Goal: Information Seeking & Learning: Check status

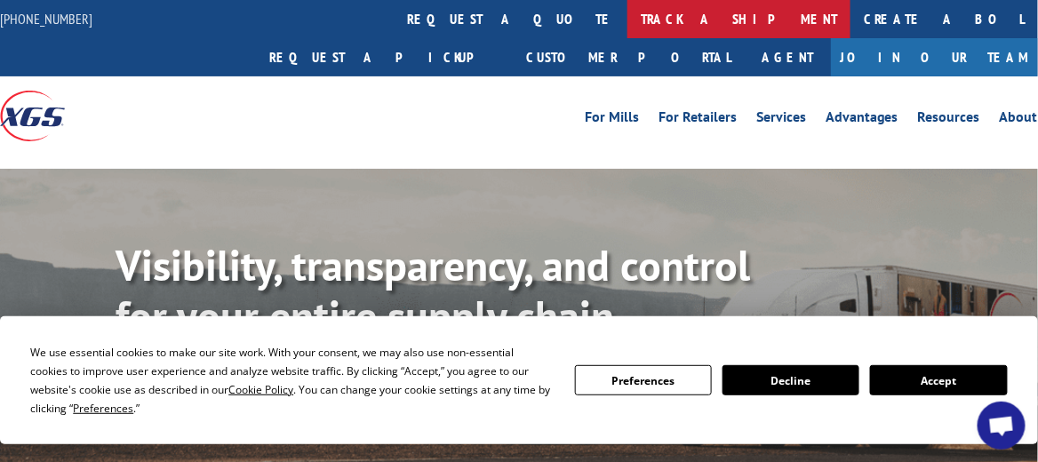
click at [628, 18] on link "track a shipment" at bounding box center [739, 19] width 223 height 38
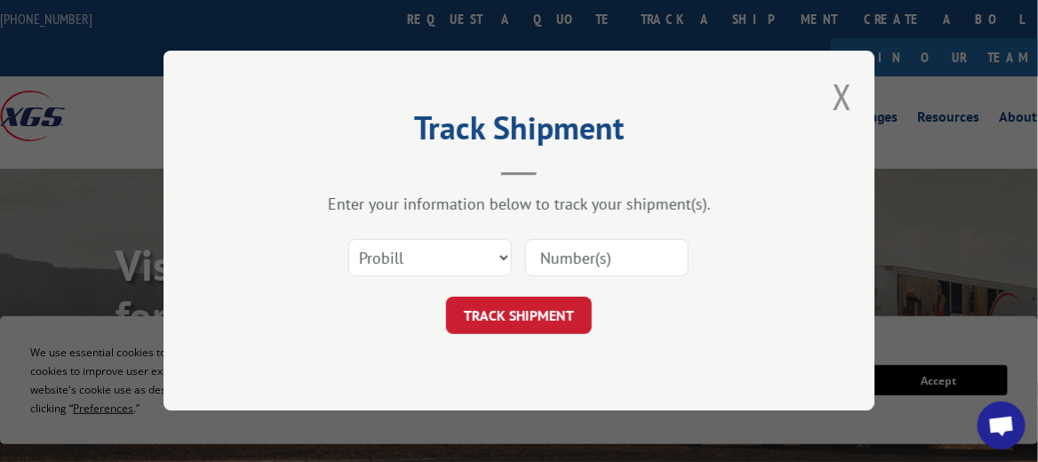
click at [560, 254] on input at bounding box center [607, 258] width 164 height 37
paste input "17479508"
type input "17479508"
click at [531, 312] on button "TRACK SHIPMENT" at bounding box center [519, 316] width 146 height 37
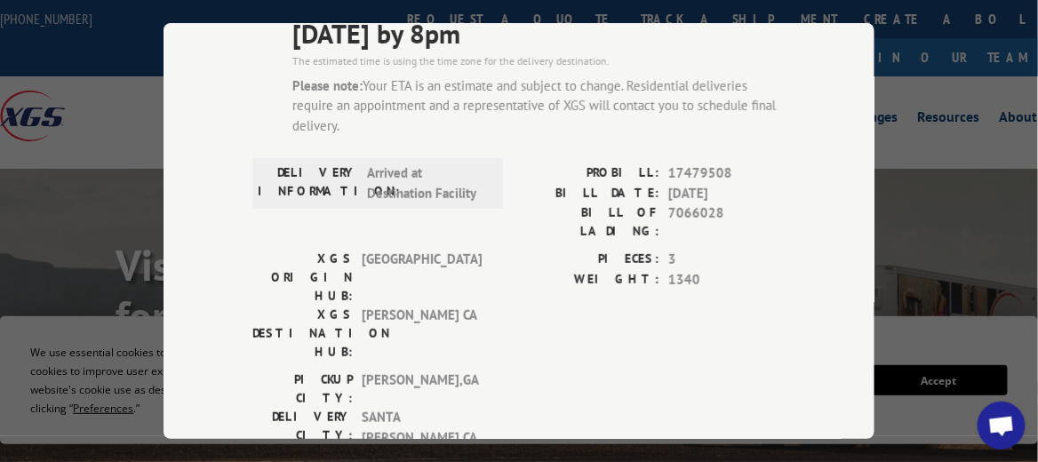
scroll to position [178, 0]
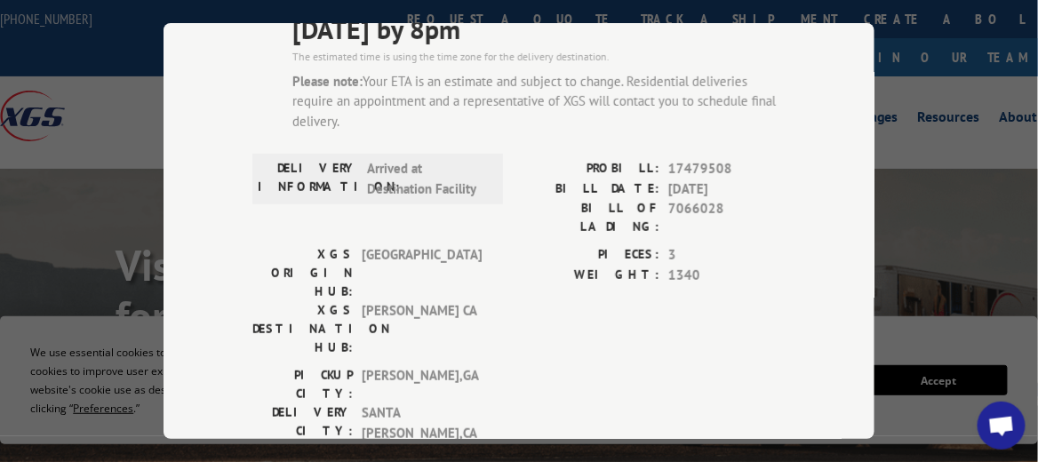
drag, startPoint x: 533, startPoint y: 130, endPoint x: 562, endPoint y: 121, distance: 29.8
click at [562, 121] on div "ESTIMATED DELIVERY TIME: [DATE] by 8pm The estimated time is using the time zon…" at bounding box center [519, 350] width 533 height 724
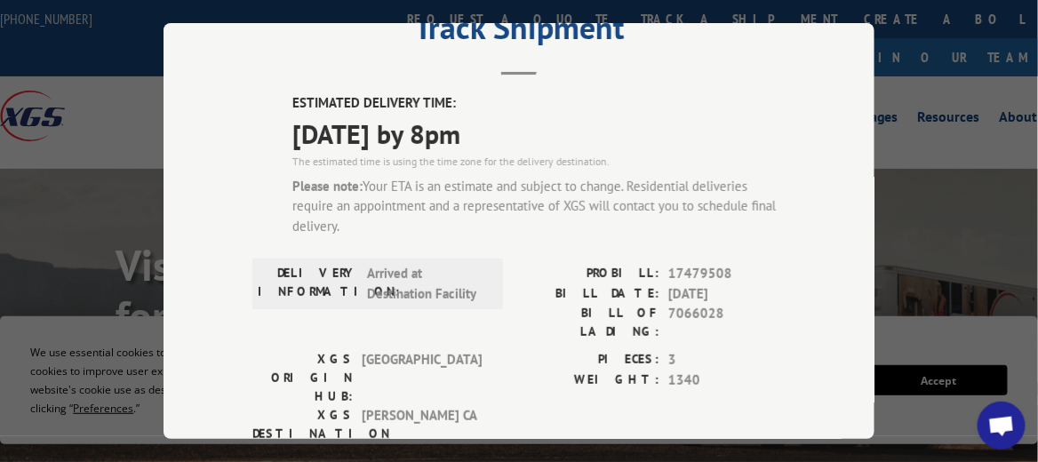
scroll to position [0, 0]
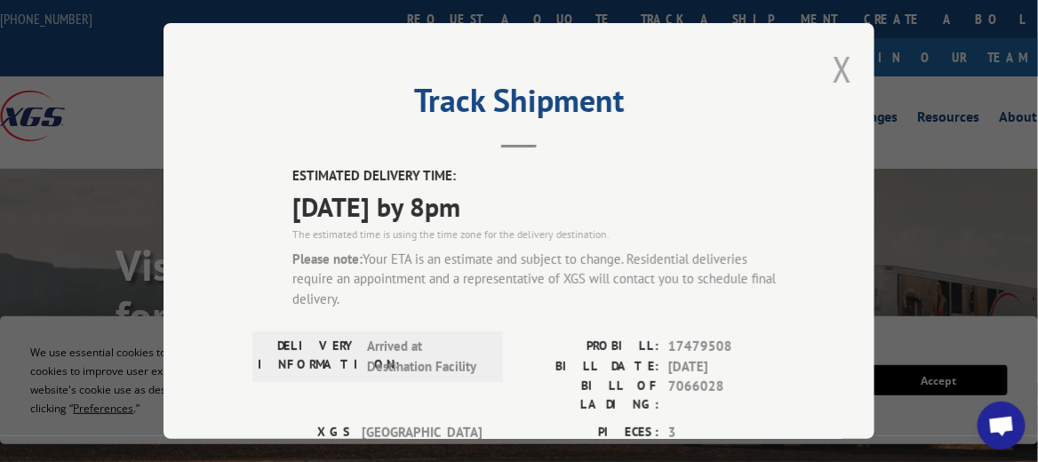
click at [835, 63] on button "Close modal" at bounding box center [843, 68] width 20 height 47
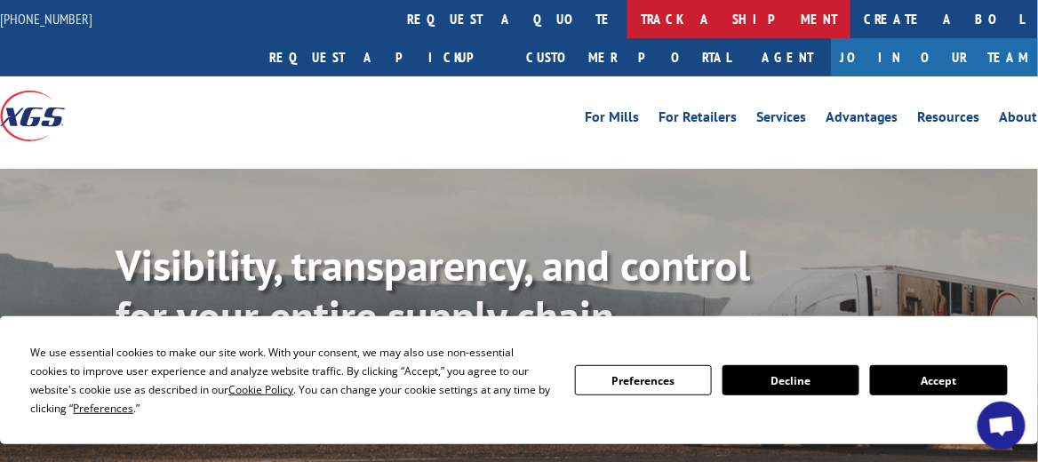
click at [628, 20] on link "track a shipment" at bounding box center [739, 19] width 223 height 38
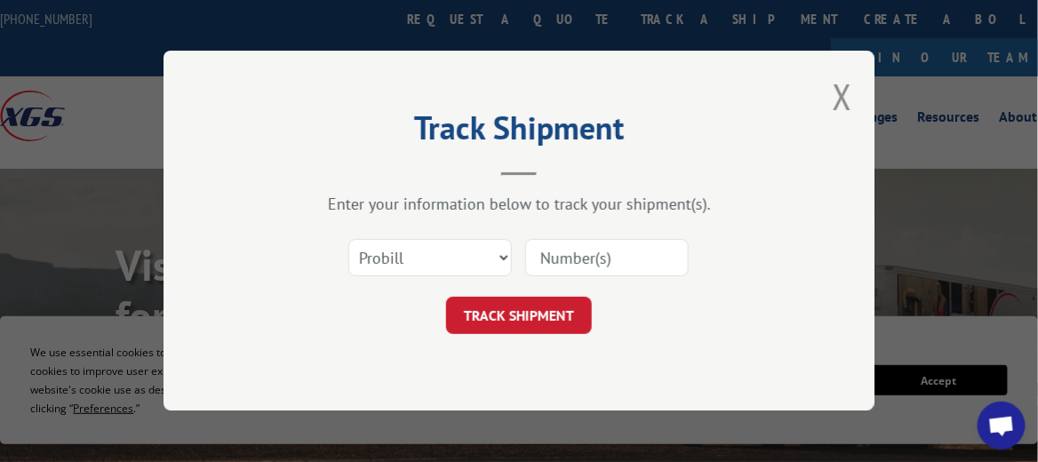
click at [555, 258] on input at bounding box center [607, 258] width 164 height 37
paste input "17479936"
type input "17479936"
click at [542, 315] on button "TRACK SHIPMENT" at bounding box center [519, 316] width 146 height 37
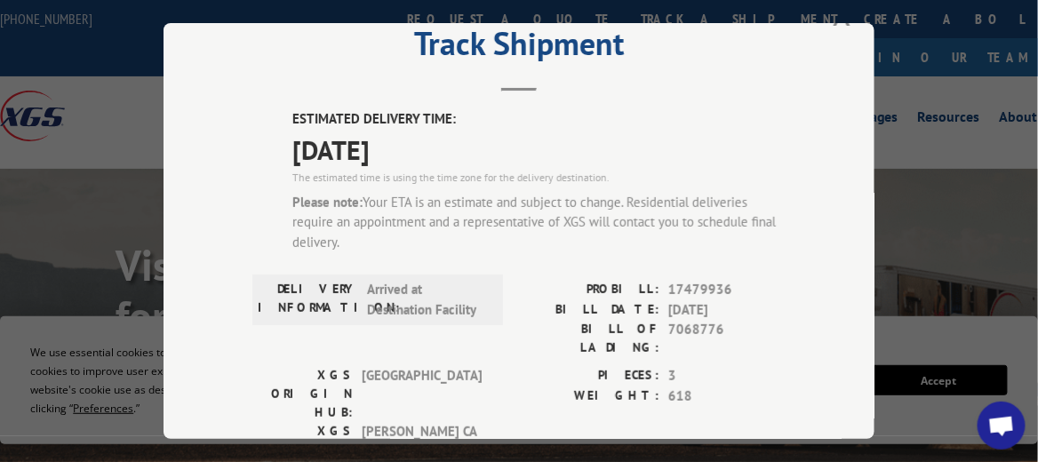
scroll to position [89, 0]
